Goal: Task Accomplishment & Management: Manage account settings

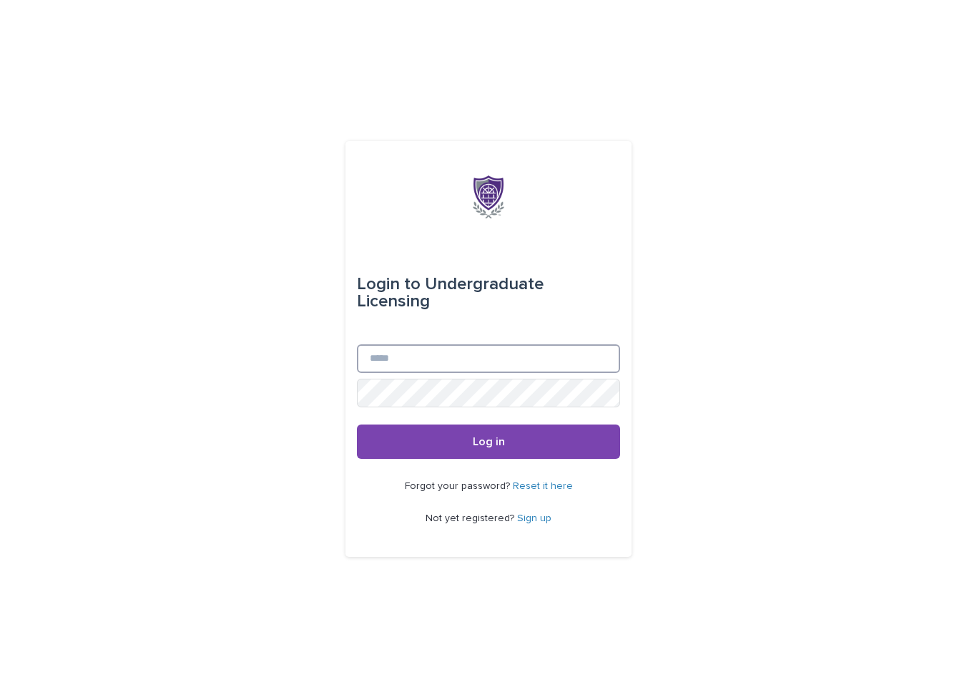
click at [552, 372] on input "Email" at bounding box center [488, 358] width 263 height 29
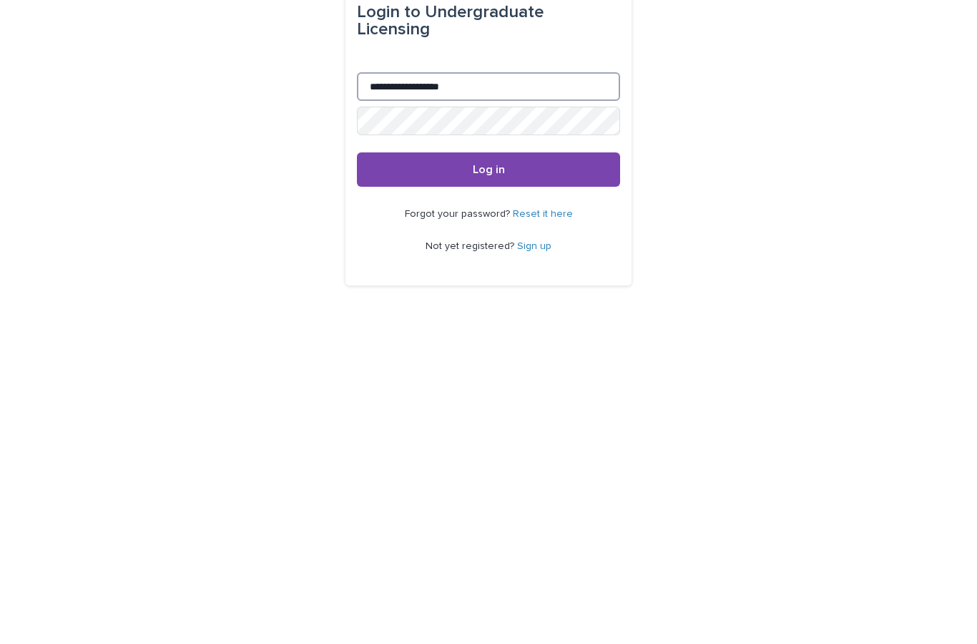
type input "**********"
click at [567, 397] on button "Log in" at bounding box center [488, 414] width 263 height 34
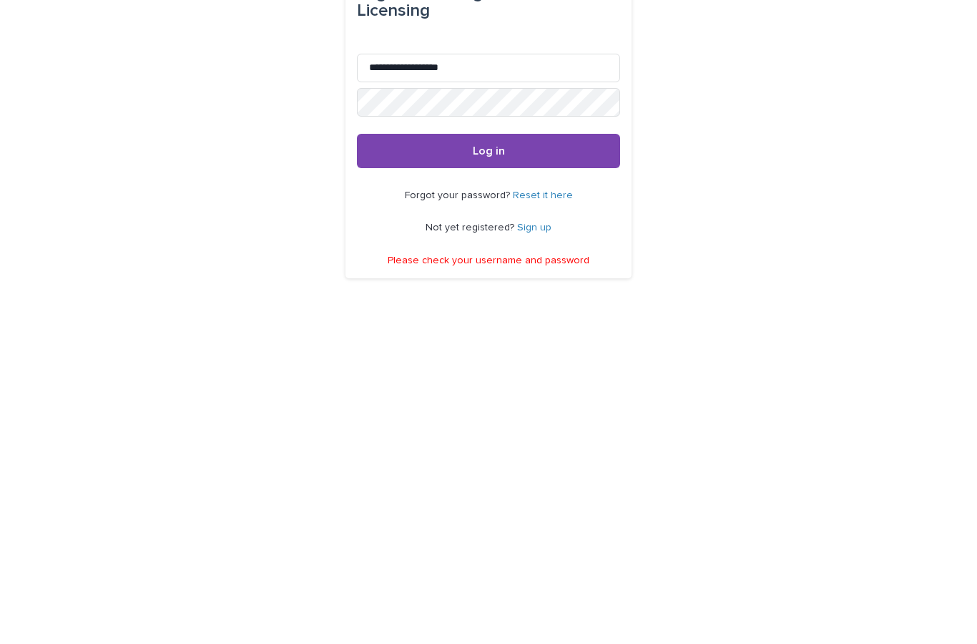
click at [570, 391] on button "Log in" at bounding box center [488, 408] width 263 height 34
